Goal: Task Accomplishment & Management: Manage account settings

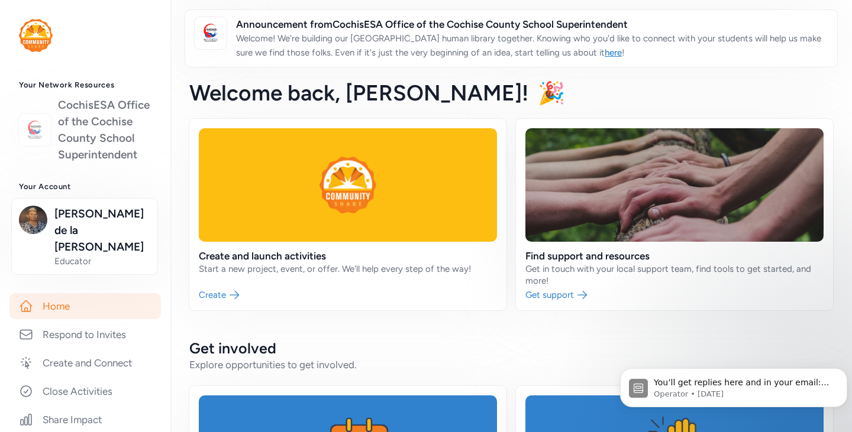
click at [89, 136] on link "CochisESA Office of the Cochise County School Superintendent" at bounding box center [104, 130] width 93 height 66
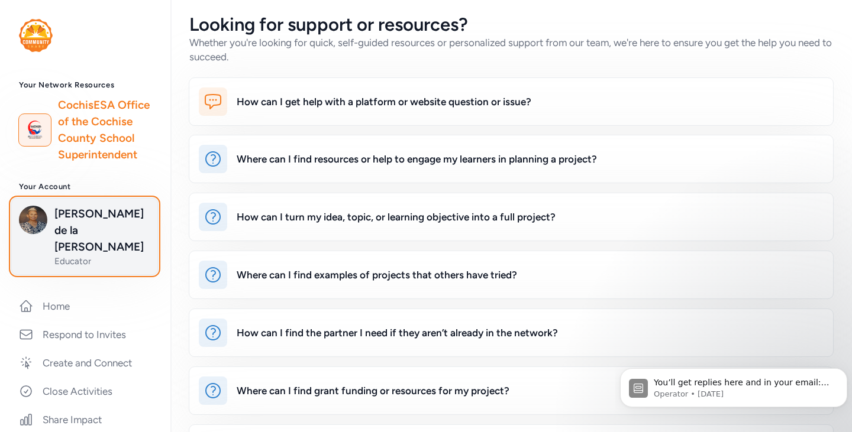
click at [70, 237] on span "[PERSON_NAME] de la [PERSON_NAME]" at bounding box center [102, 231] width 96 height 50
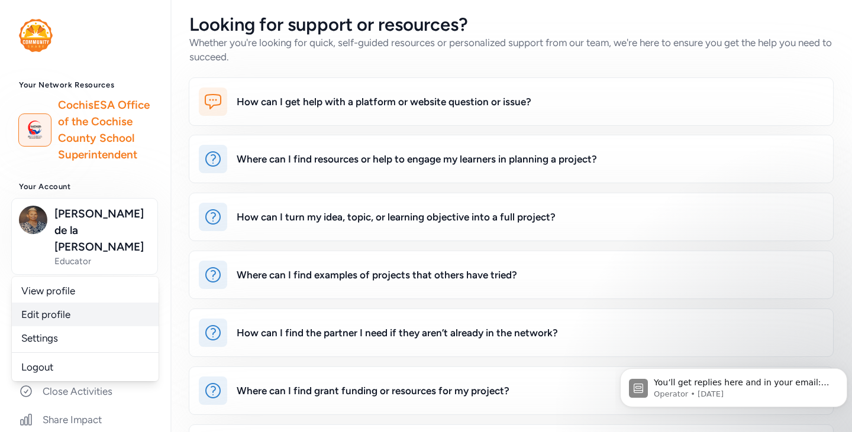
click at [69, 311] on link "Edit profile" at bounding box center [85, 315] width 147 height 24
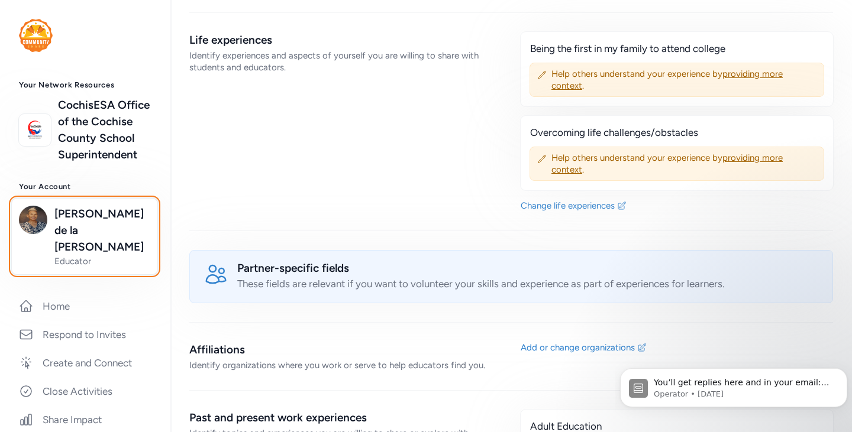
scroll to position [710, 0]
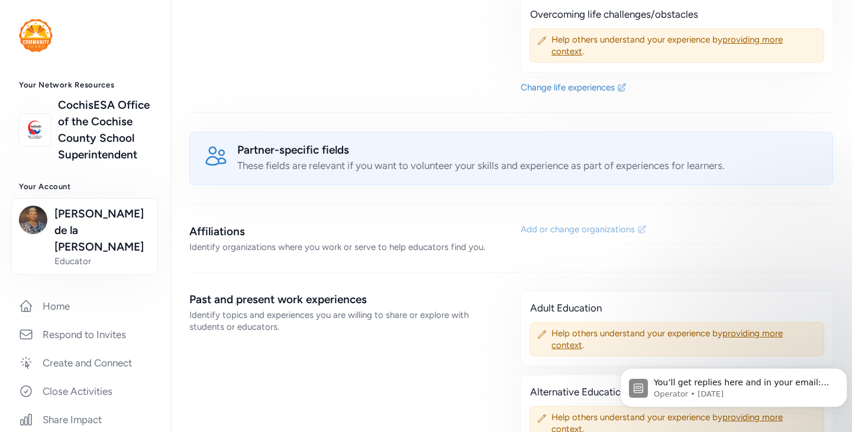
click at [589, 224] on div "Add or change organizations" at bounding box center [578, 230] width 114 height 12
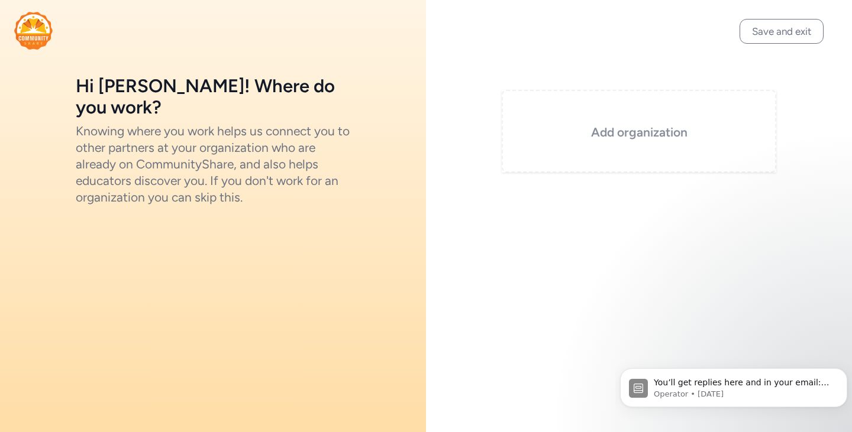
click at [641, 132] on h3 "Add organization" at bounding box center [638, 132] width 215 height 17
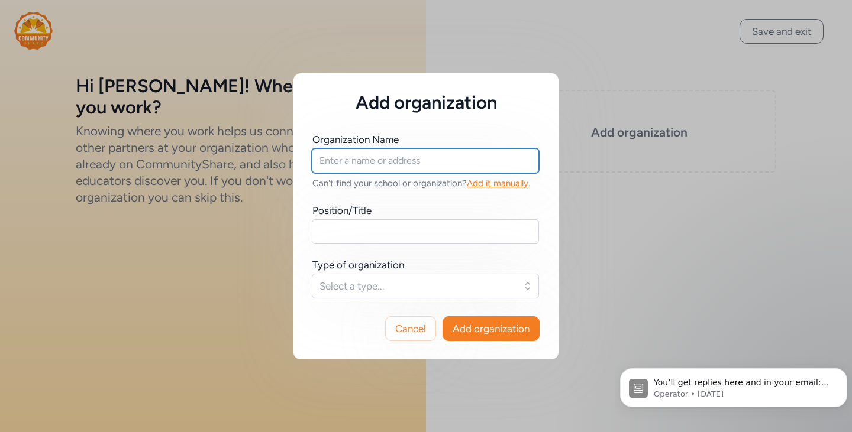
click at [479, 161] on input "text" at bounding box center [425, 160] width 227 height 25
type input "[GEOGRAPHIC_DATA]"
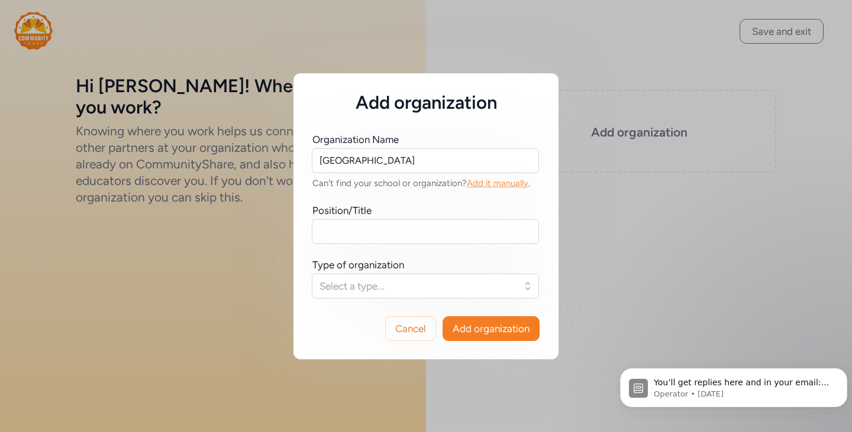
click at [477, 179] on span "Add it manually" at bounding box center [498, 183] width 62 height 11
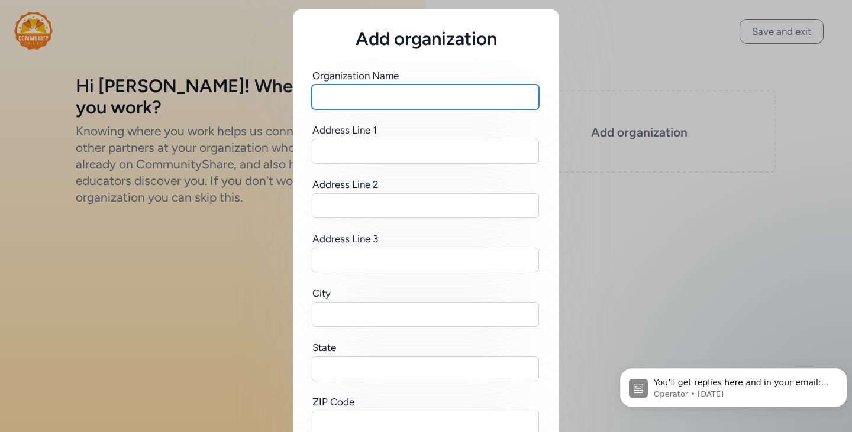
click at [463, 98] on input "text" at bounding box center [425, 97] width 227 height 25
type input "[GEOGRAPHIC_DATA]"
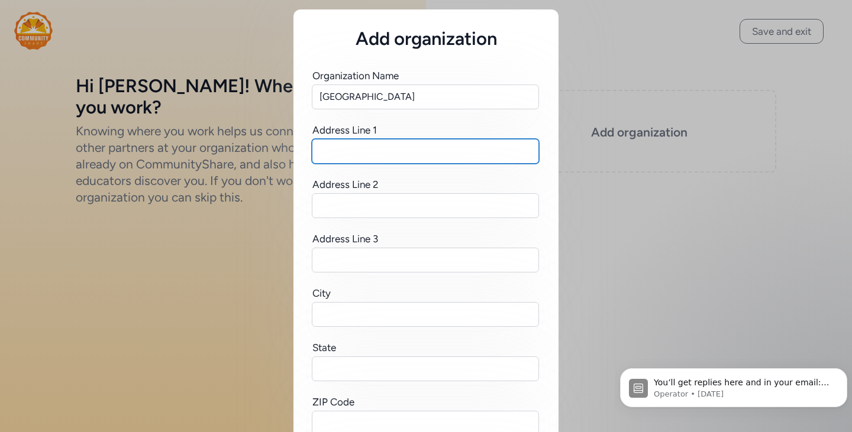
type input "[STREET_ADDRESS]"
type input "[GEOGRAPHIC_DATA]"
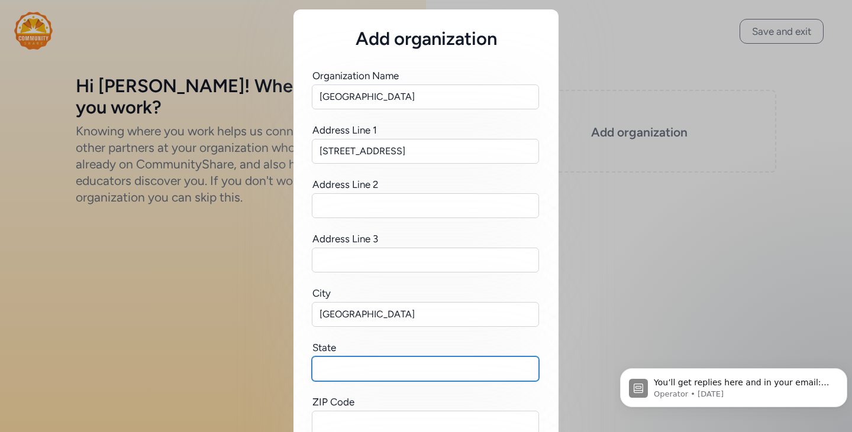
type input "[US_STATE]"
type input "85635"
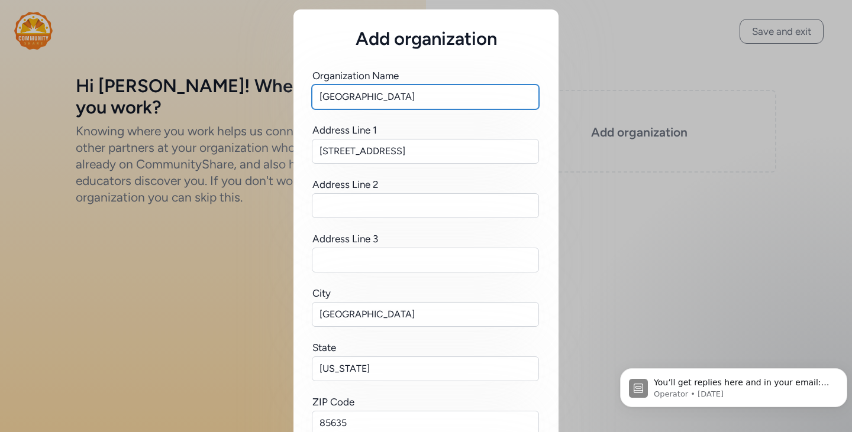
scroll to position [177, 0]
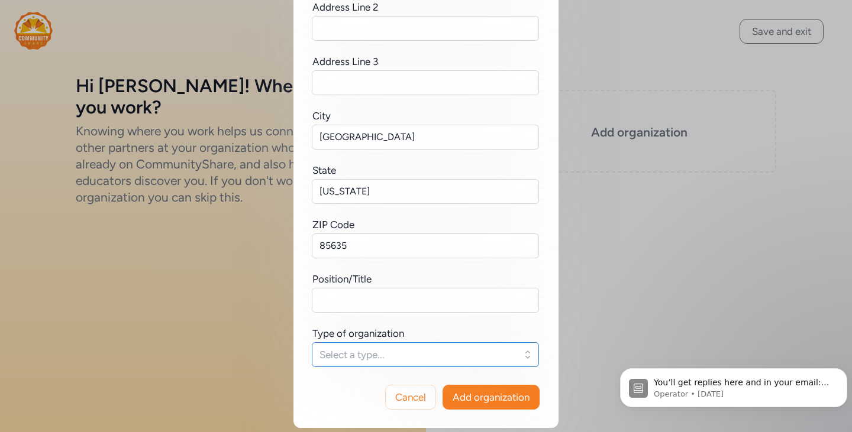
click at [475, 358] on span "Select a type..." at bounding box center [416, 355] width 195 height 14
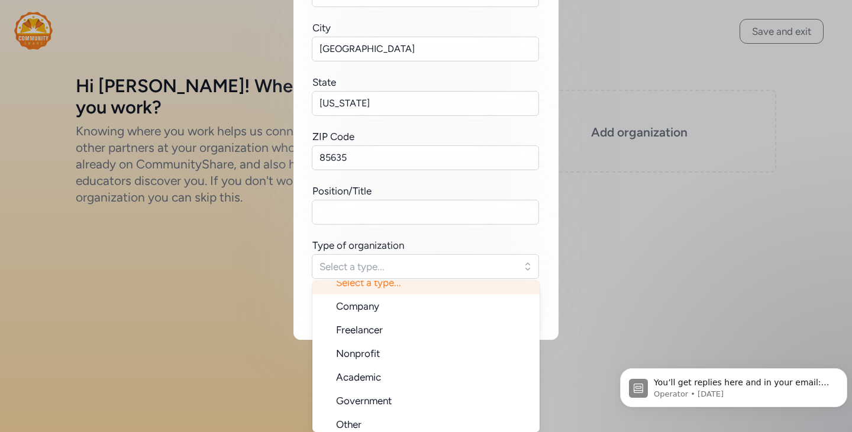
scroll to position [19, 0]
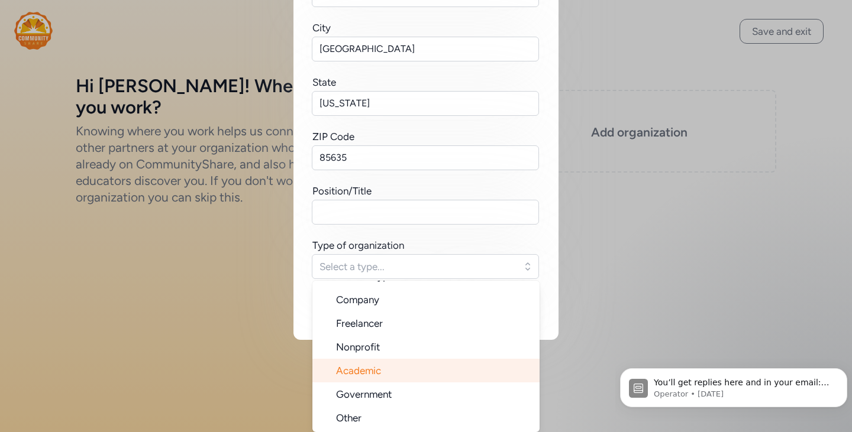
click at [432, 370] on li "Academic" at bounding box center [425, 371] width 227 height 24
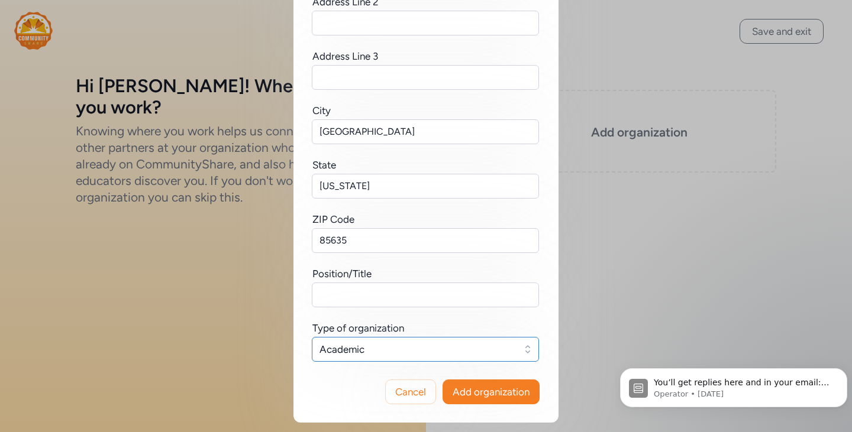
scroll to position [183, 0]
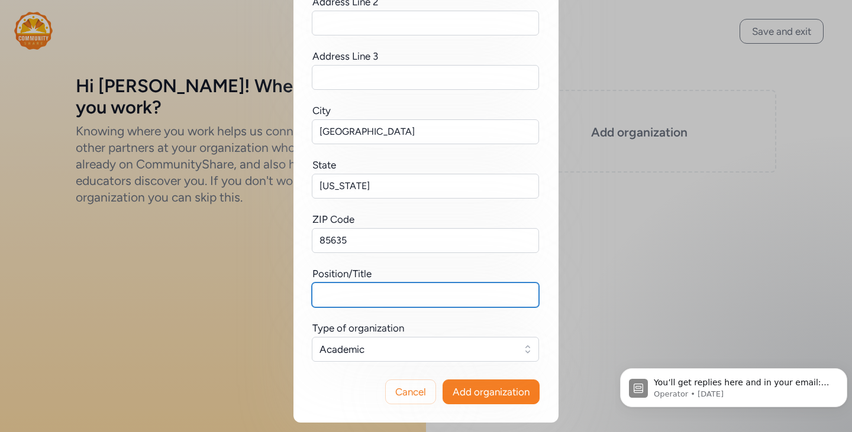
click at [442, 297] on input "text" at bounding box center [425, 295] width 227 height 25
type input "Principal"
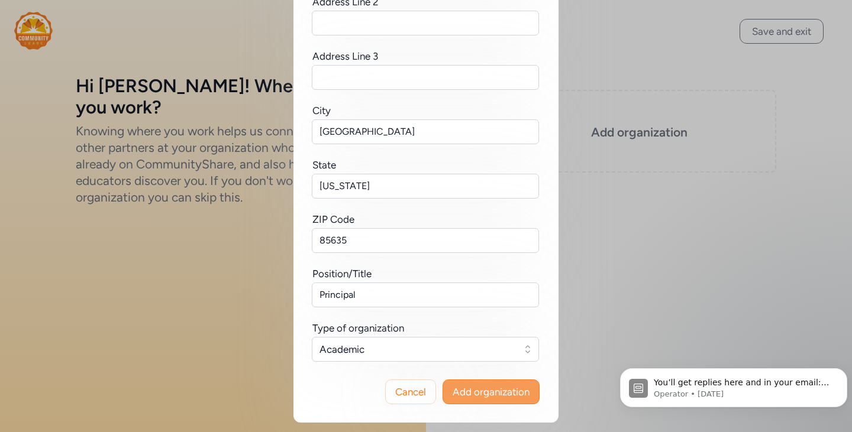
click at [495, 389] on span "Add organization" at bounding box center [491, 392] width 77 height 14
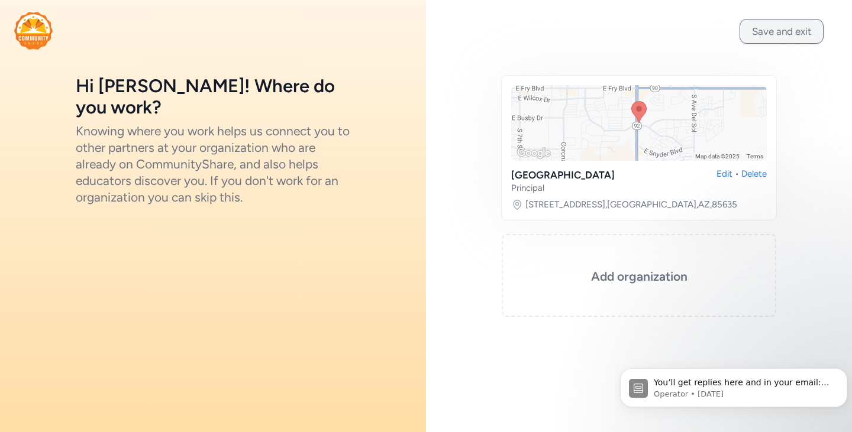
click at [794, 30] on button "Save and exit" at bounding box center [781, 31] width 84 height 25
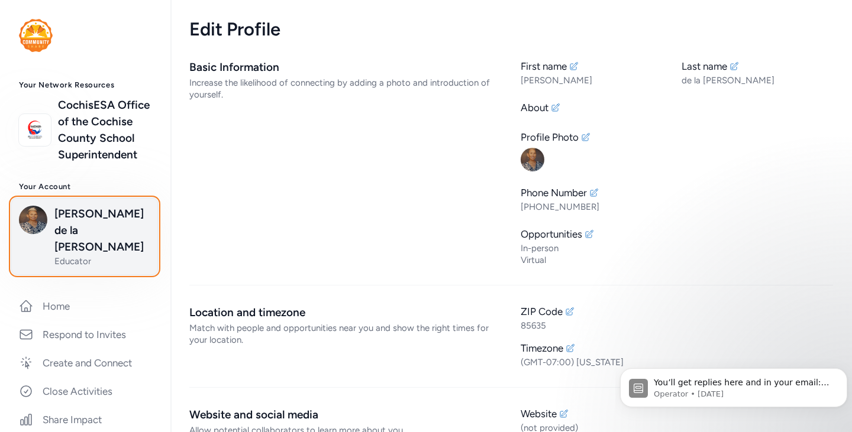
click at [109, 246] on span "[PERSON_NAME] de la [PERSON_NAME]" at bounding box center [102, 231] width 96 height 50
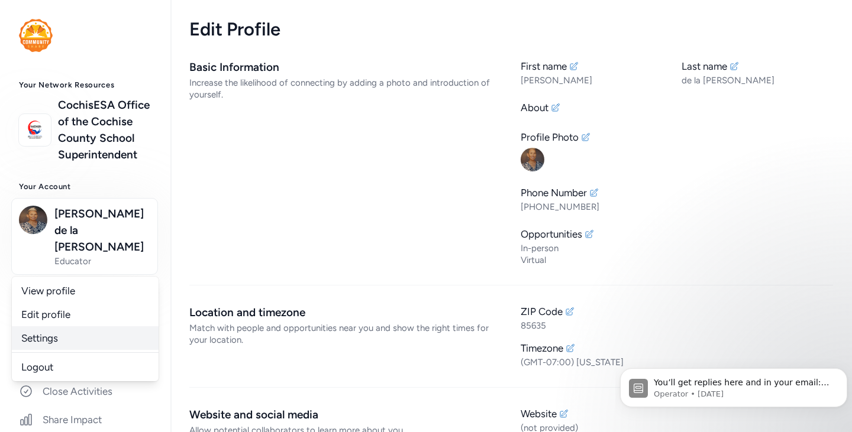
click at [91, 333] on link "Settings" at bounding box center [85, 339] width 147 height 24
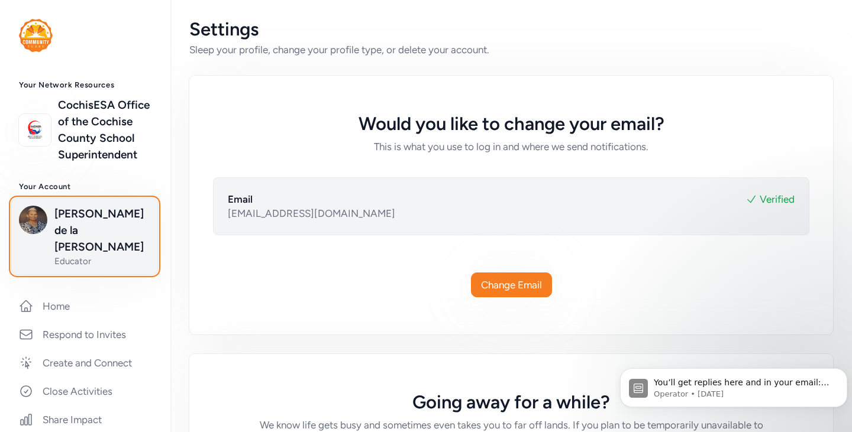
click at [83, 248] on span "[PERSON_NAME] de la [PERSON_NAME]" at bounding box center [102, 231] width 96 height 50
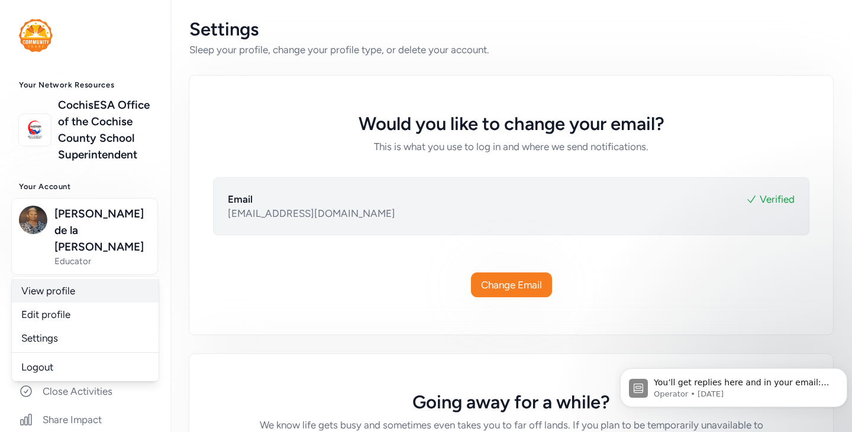
click at [78, 286] on link "View profile" at bounding box center [85, 291] width 147 height 24
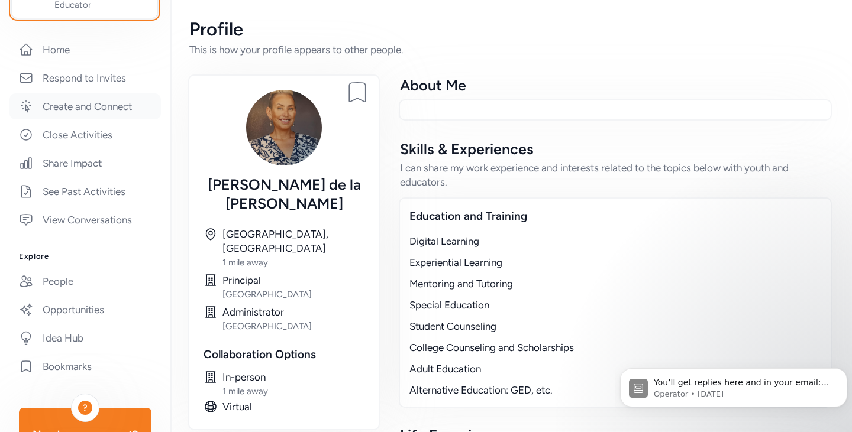
scroll to position [296, 0]
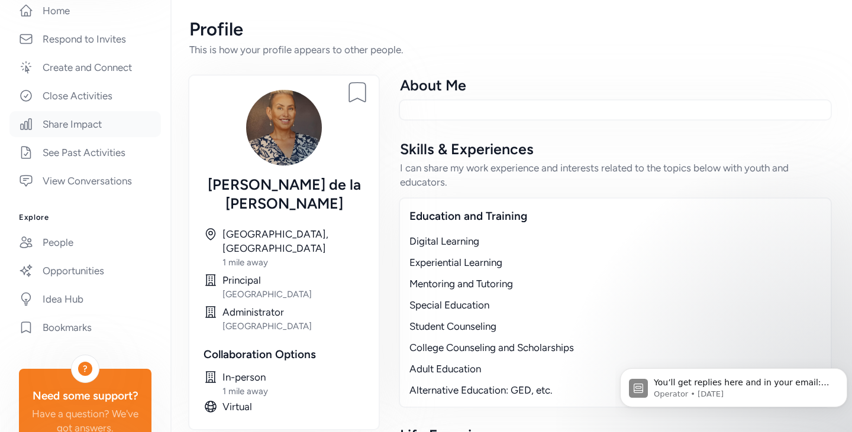
click at [82, 119] on link "Share Impact" at bounding box center [84, 124] width 151 height 26
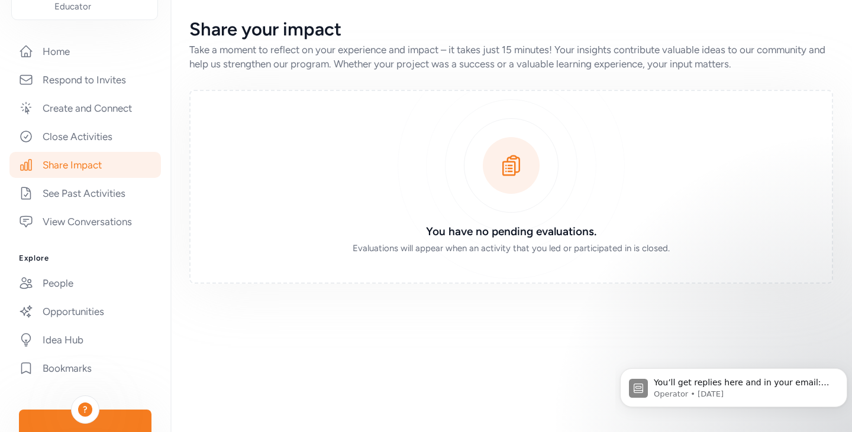
scroll to position [237, 0]
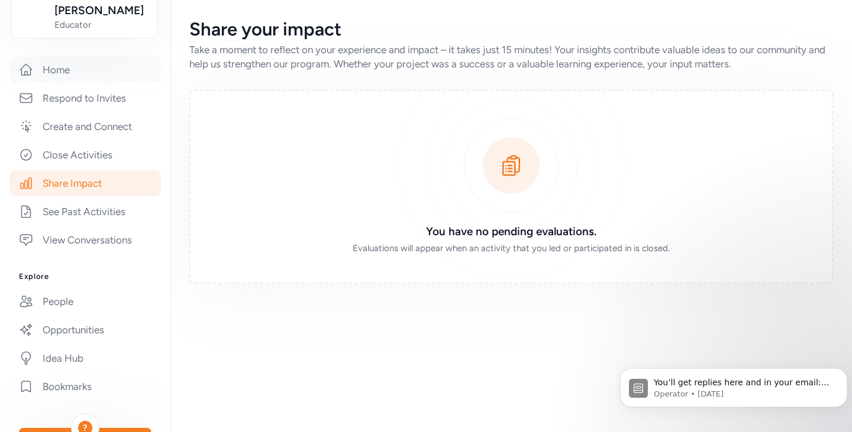
click at [70, 63] on link "Home" at bounding box center [84, 70] width 151 height 26
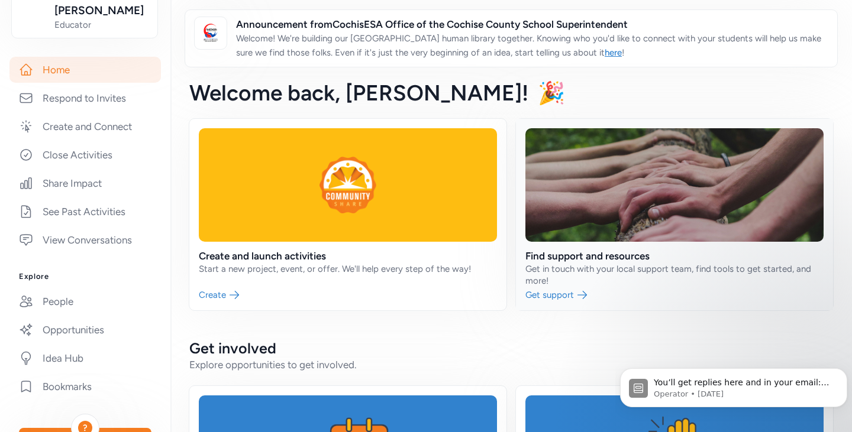
click at [634, 275] on link at bounding box center [674, 215] width 317 height 192
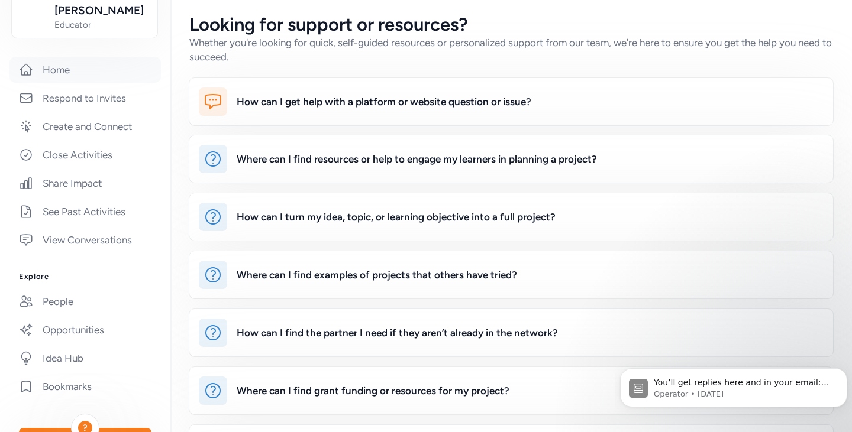
click at [53, 64] on link "Home" at bounding box center [84, 70] width 151 height 26
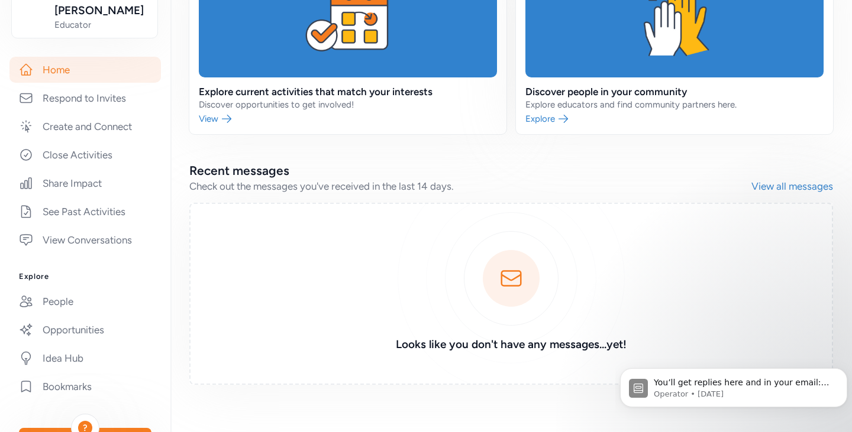
scroll to position [441, 0]
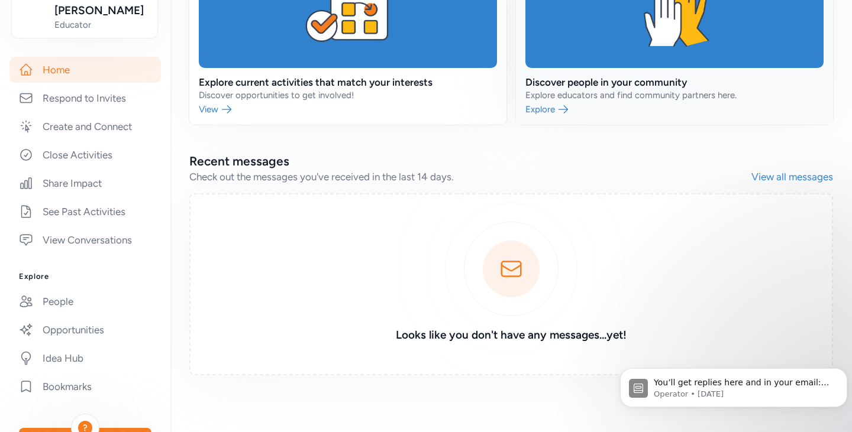
click at [587, 92] on link at bounding box center [674, 35] width 317 height 180
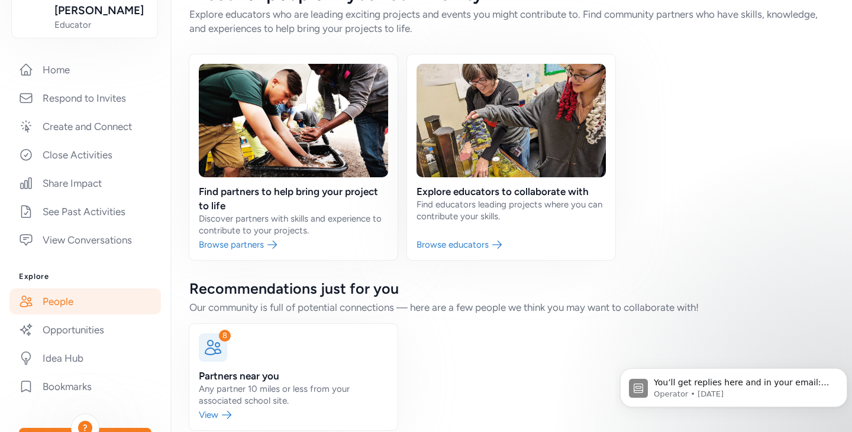
scroll to position [53, 0]
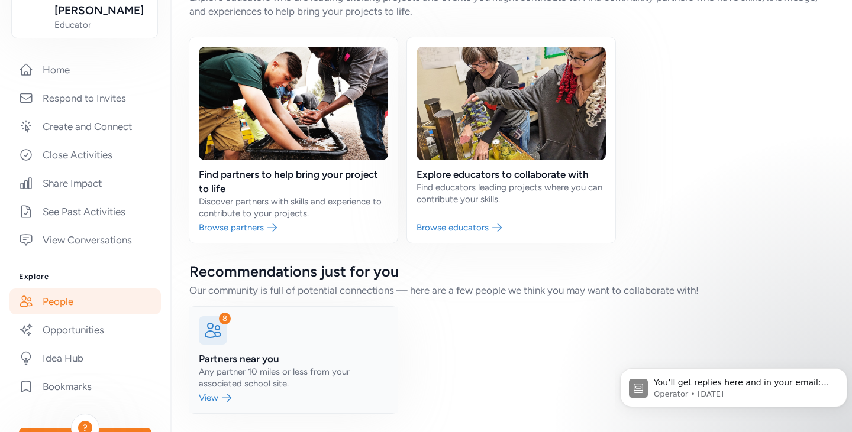
click at [228, 364] on link at bounding box center [293, 360] width 208 height 106
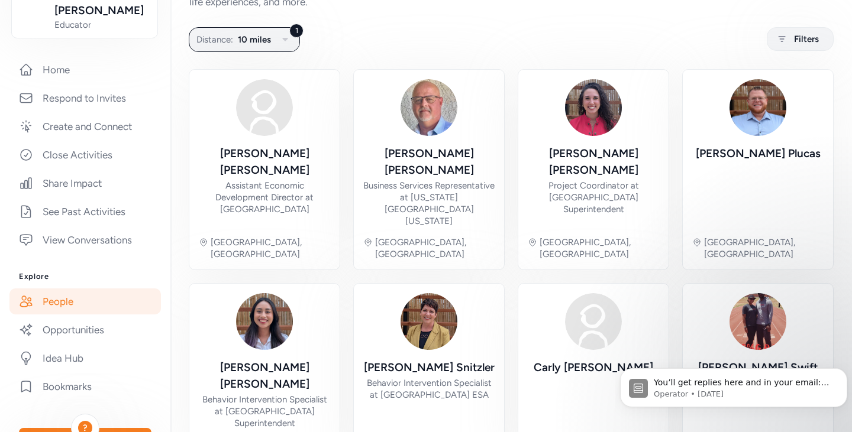
scroll to position [73, 0]
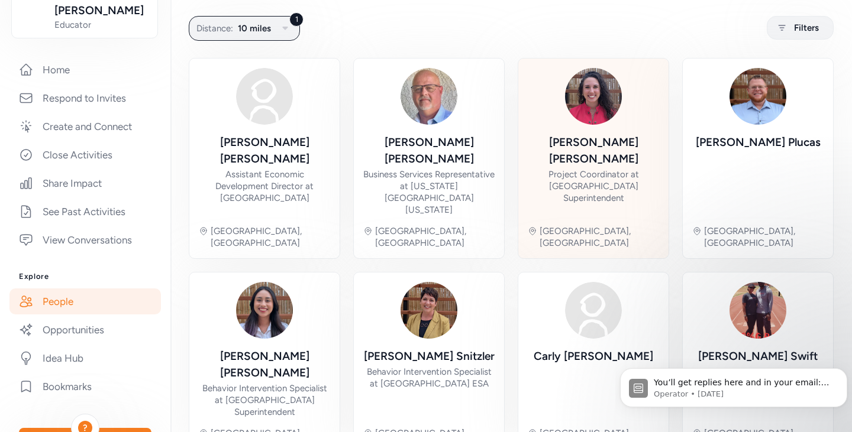
click at [571, 169] on div "Project Coordinator at [GEOGRAPHIC_DATA] Superintendent" at bounding box center [593, 186] width 131 height 35
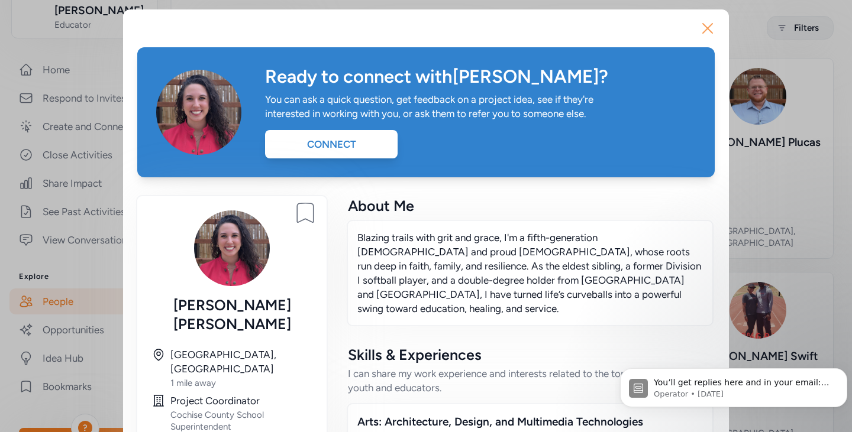
click at [700, 24] on icon "button" at bounding box center [707, 28] width 19 height 19
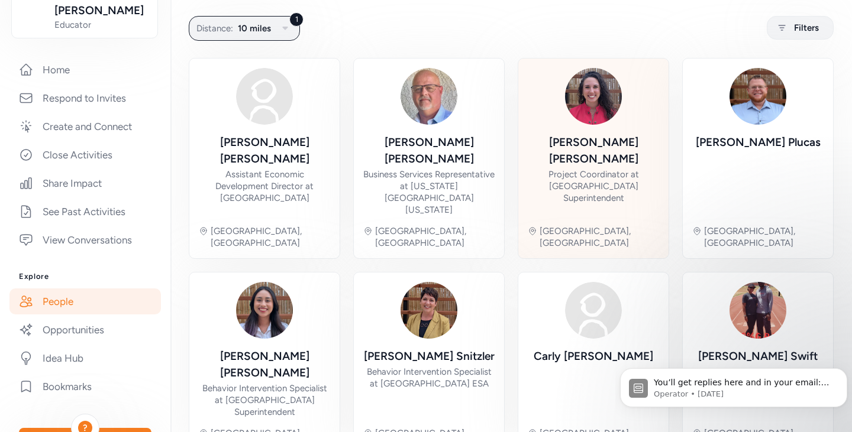
click at [568, 137] on div "[PERSON_NAME] [PERSON_NAME]" at bounding box center [593, 150] width 131 height 33
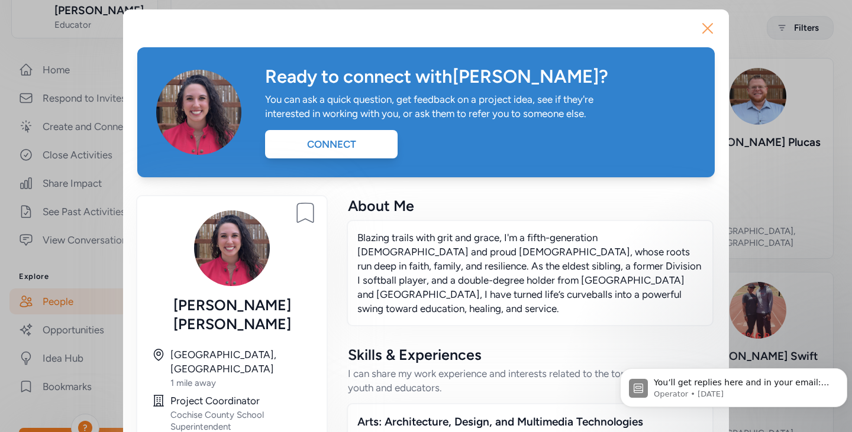
click at [702, 25] on icon "button" at bounding box center [707, 28] width 19 height 19
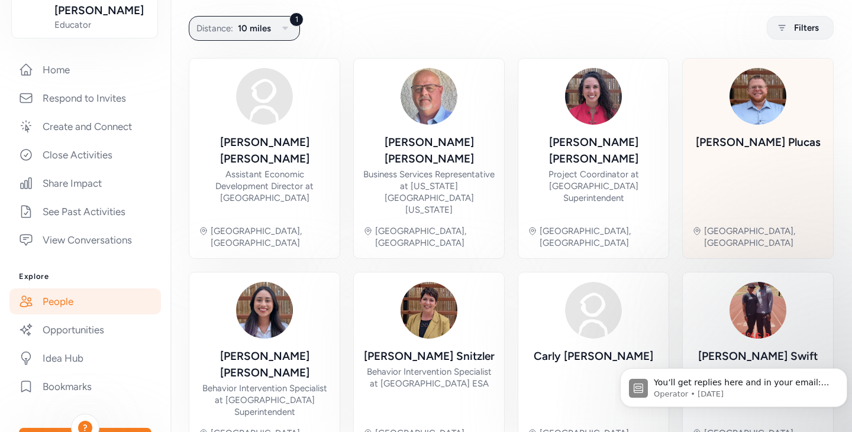
click at [726, 140] on div "[PERSON_NAME]" at bounding box center [758, 142] width 125 height 17
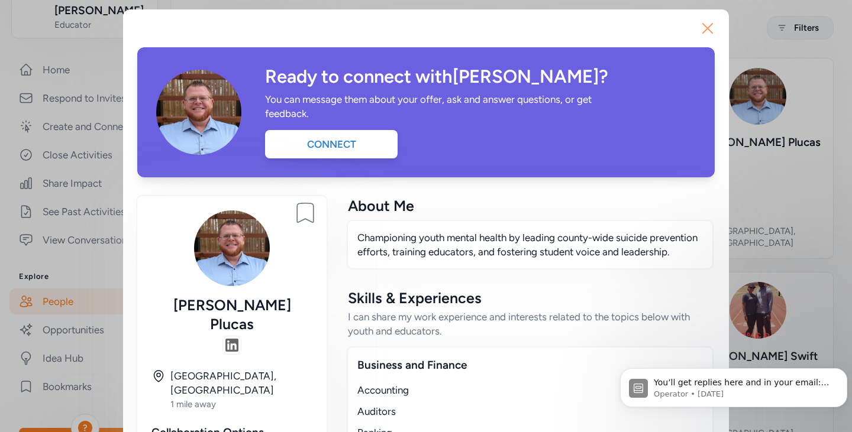
click at [700, 23] on icon "button" at bounding box center [707, 28] width 19 height 19
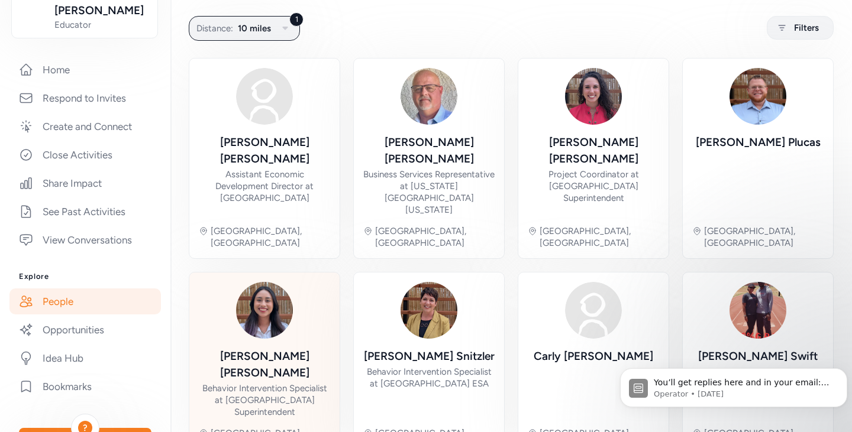
click at [270, 308] on img at bounding box center [264, 310] width 57 height 57
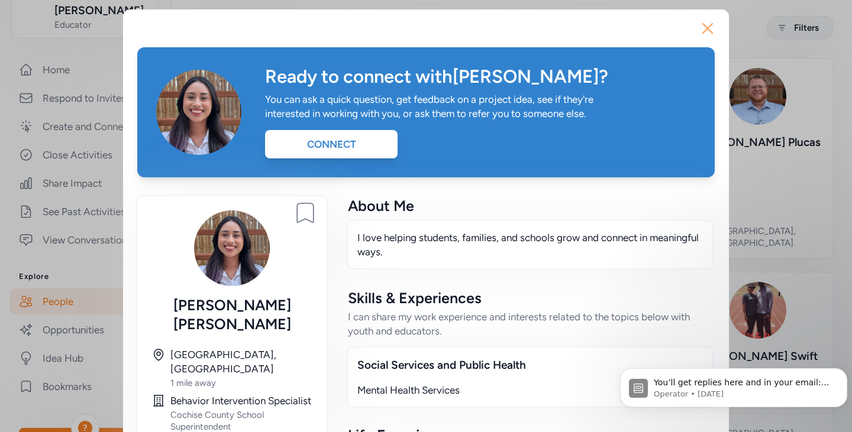
click at [705, 24] on icon "button" at bounding box center [707, 28] width 19 height 19
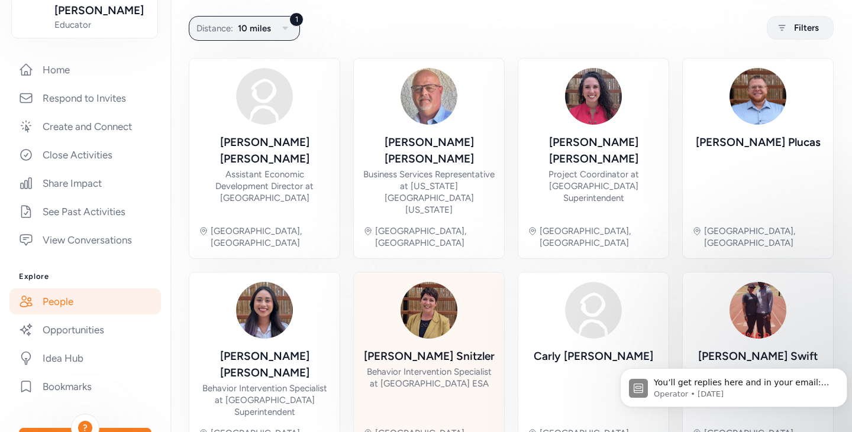
scroll to position [97, 0]
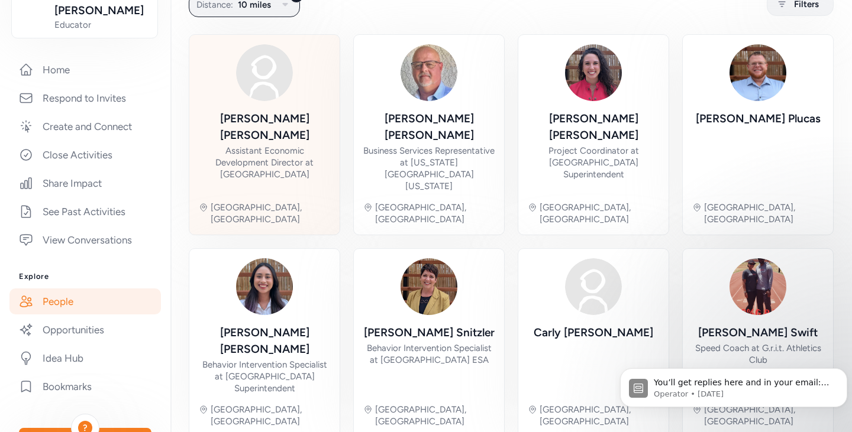
click at [258, 150] on div "Assistant Economic Development Director at [GEOGRAPHIC_DATA]" at bounding box center [264, 162] width 131 height 35
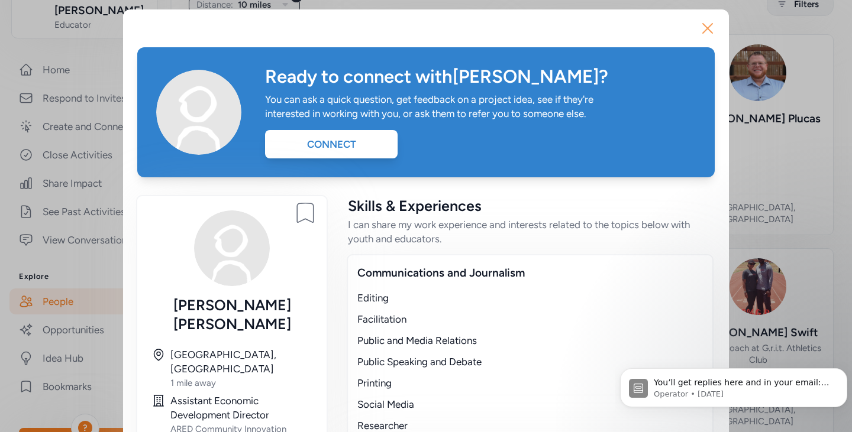
click at [702, 25] on icon "button" at bounding box center [707, 28] width 19 height 19
